Goal: Transaction & Acquisition: Purchase product/service

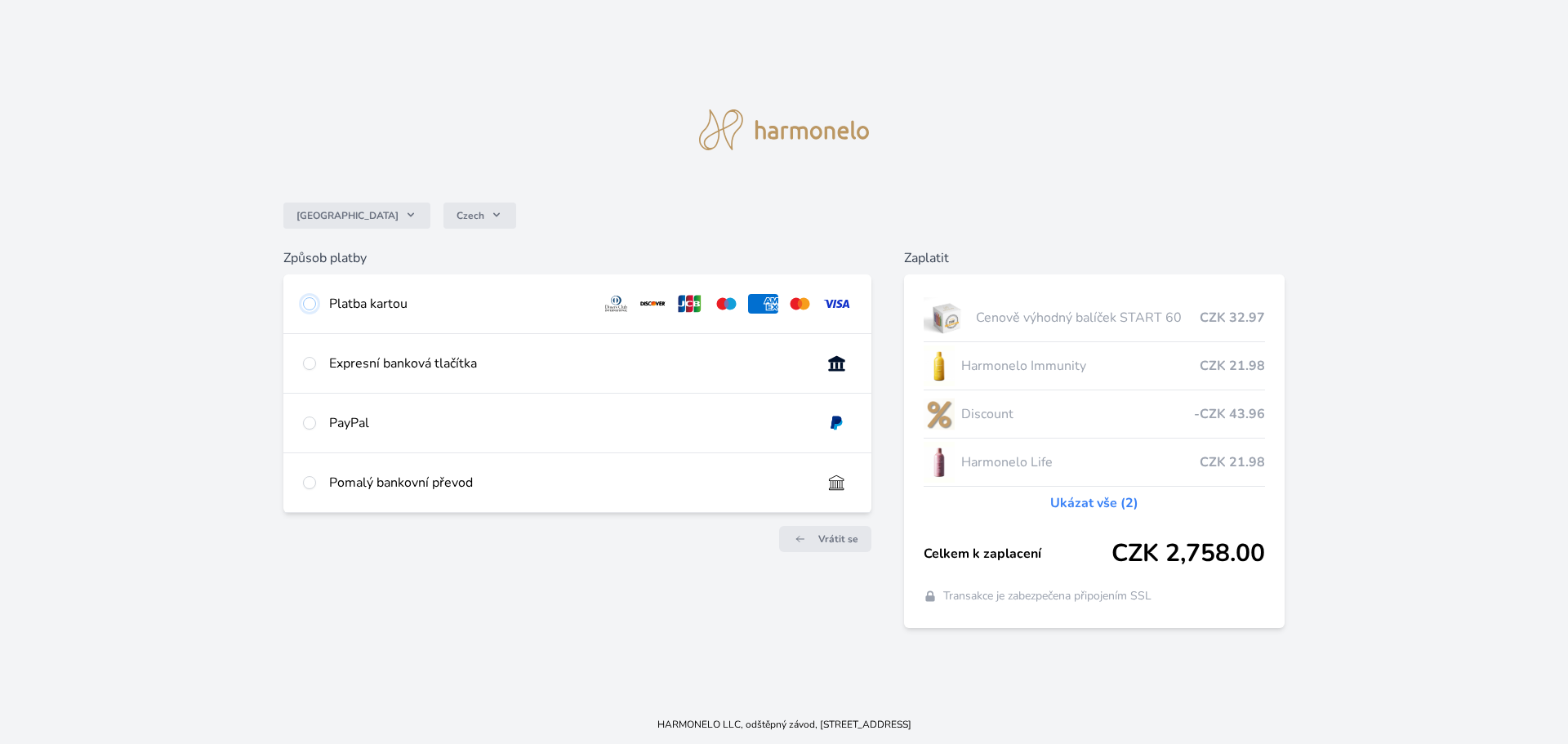
click at [306, 303] on input "radio" at bounding box center [310, 304] width 13 height 13
radio input "true"
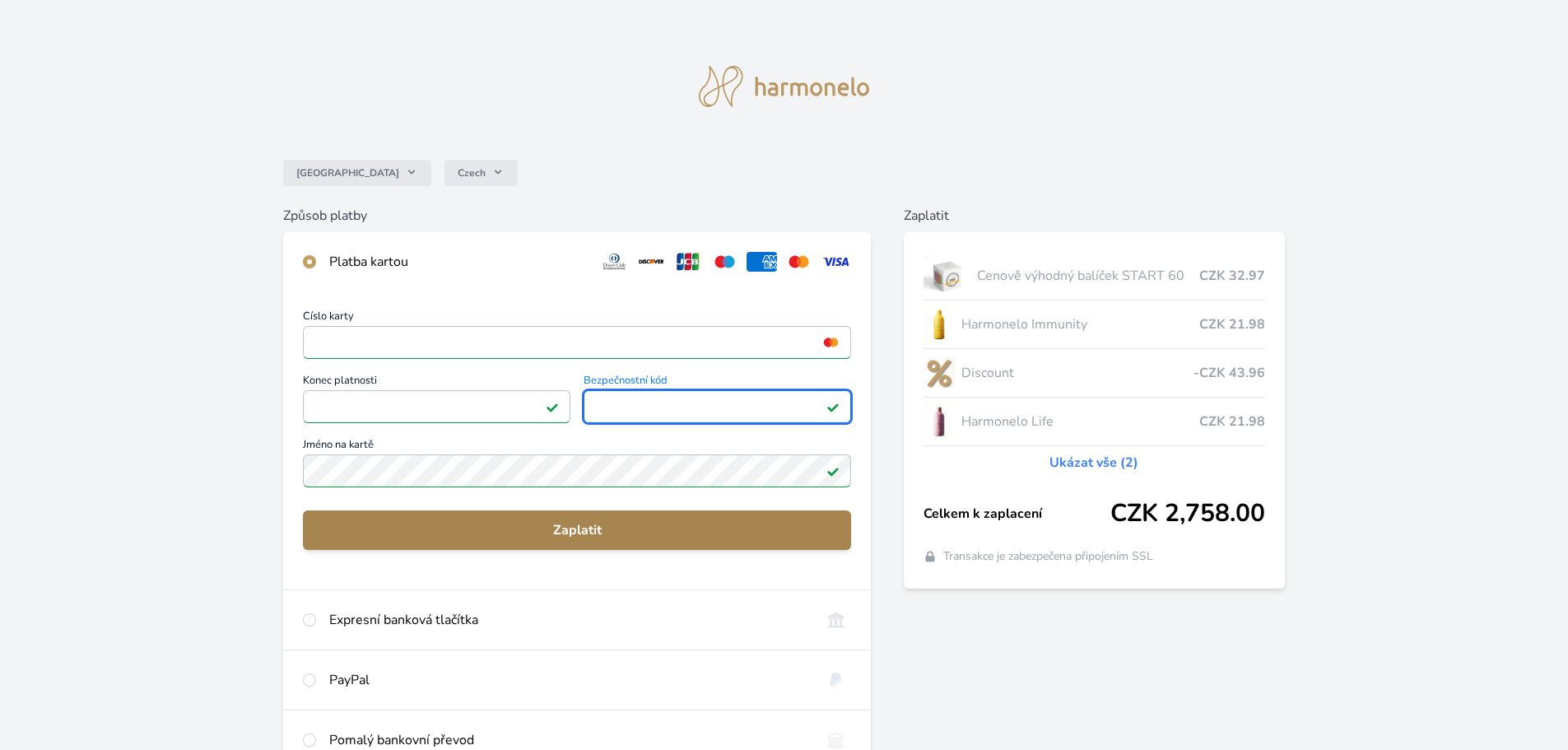
click at [551, 524] on span "Zaplatit" at bounding box center [577, 530] width 522 height 20
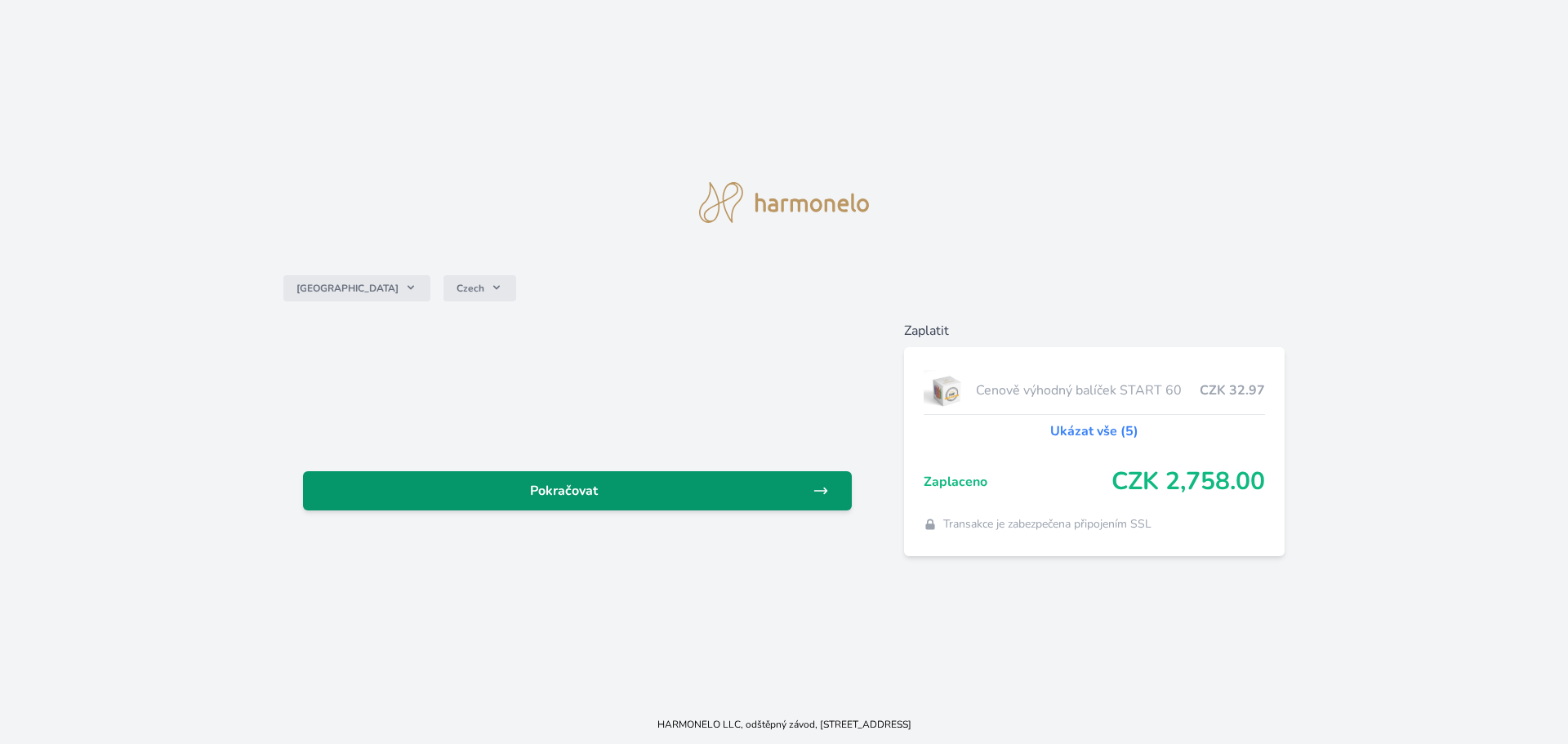
click at [720, 482] on span "Pokračovat" at bounding box center [563, 491] width 496 height 20
